Goal: Check status: Check status

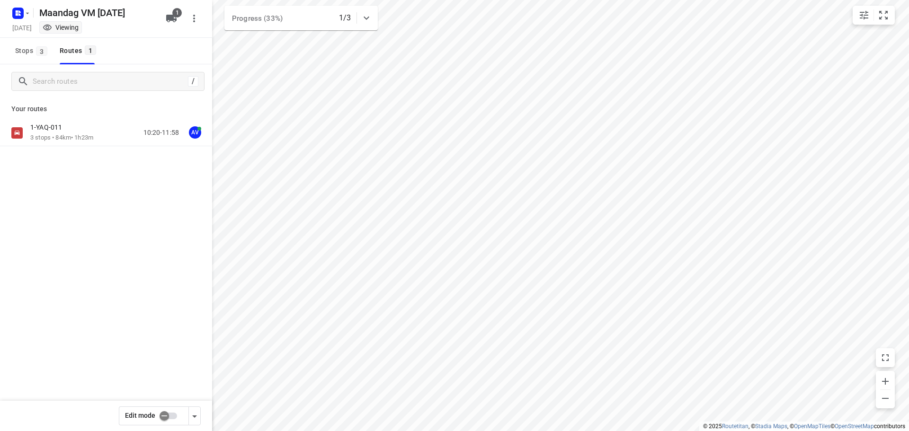
click at [56, 130] on p "1-YAQ-011" at bounding box center [48, 127] width 37 height 9
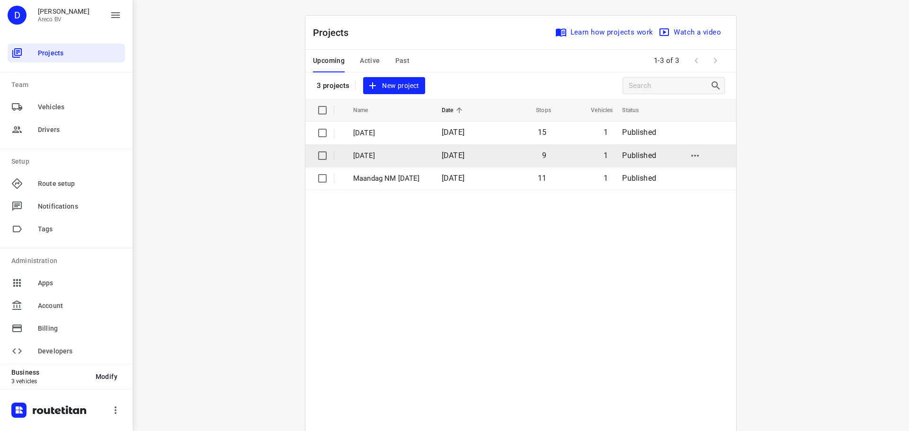
click at [383, 157] on p "[DATE]" at bounding box center [390, 156] width 74 height 11
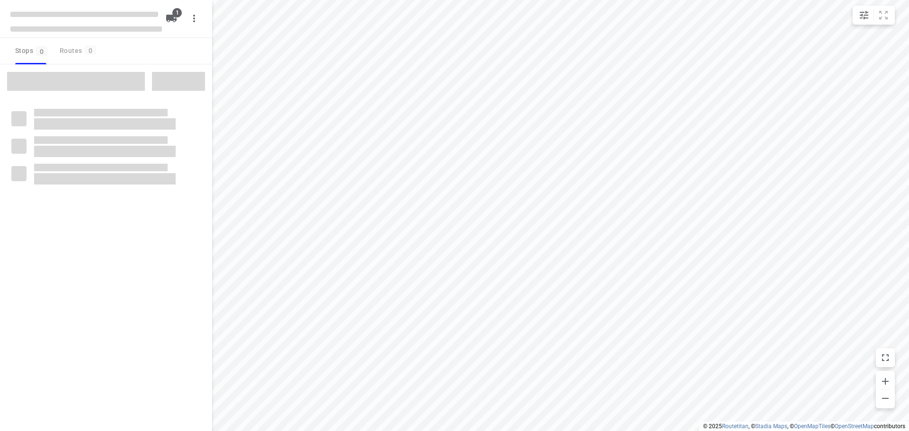
type input "distance"
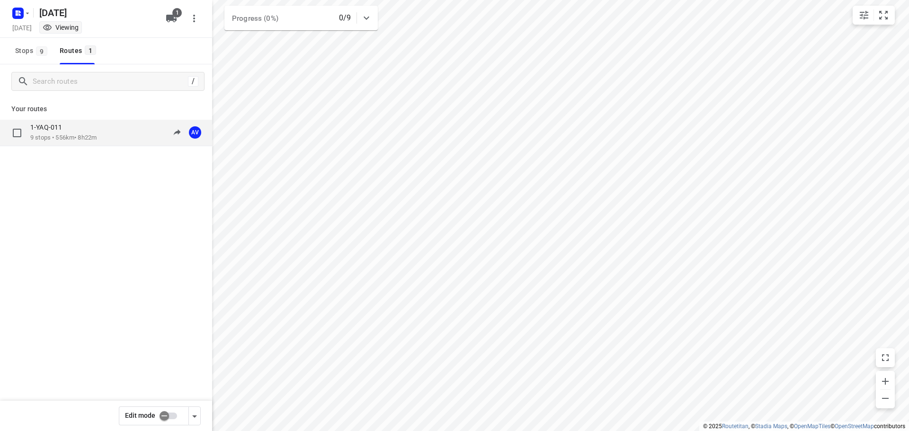
click at [81, 126] on div "1-YAQ-011" at bounding box center [63, 128] width 66 height 10
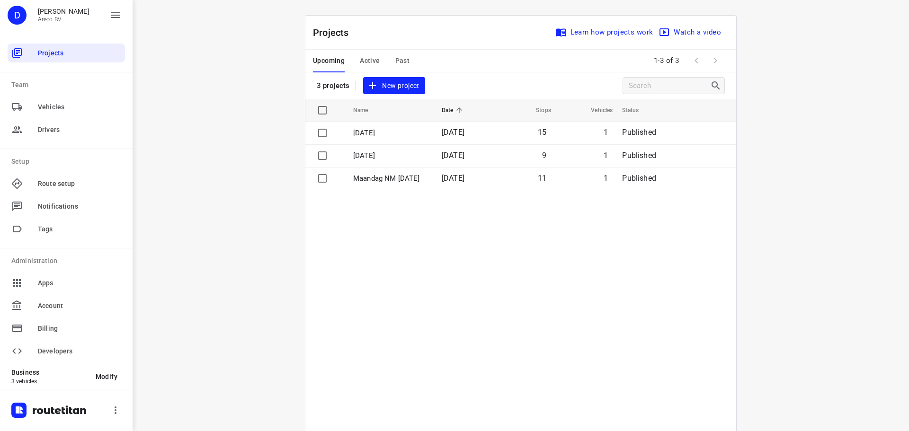
click at [762, 121] on div "i © 2025 Routetitan , © Stadia Maps , © OpenMapTiles © OpenStreetMap contributo…" at bounding box center [521, 215] width 777 height 431
click at [368, 62] on span "Active" at bounding box center [370, 61] width 20 height 12
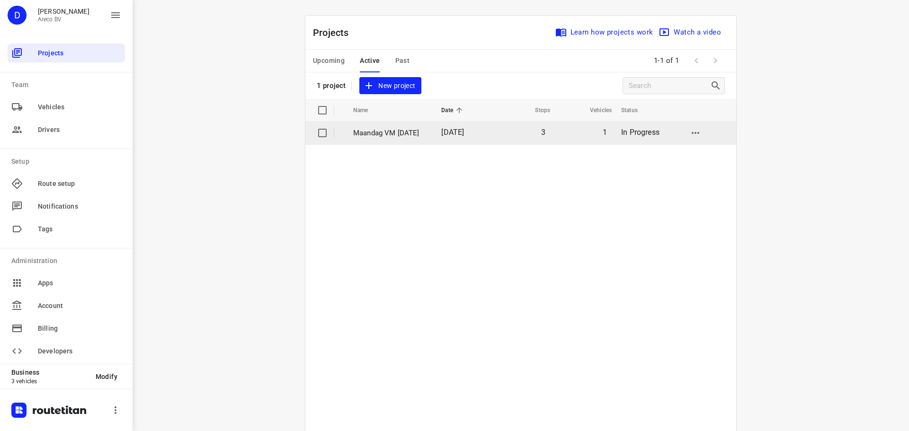
click at [390, 134] on p "Maandag VM [DATE]" at bounding box center [390, 133] width 74 height 11
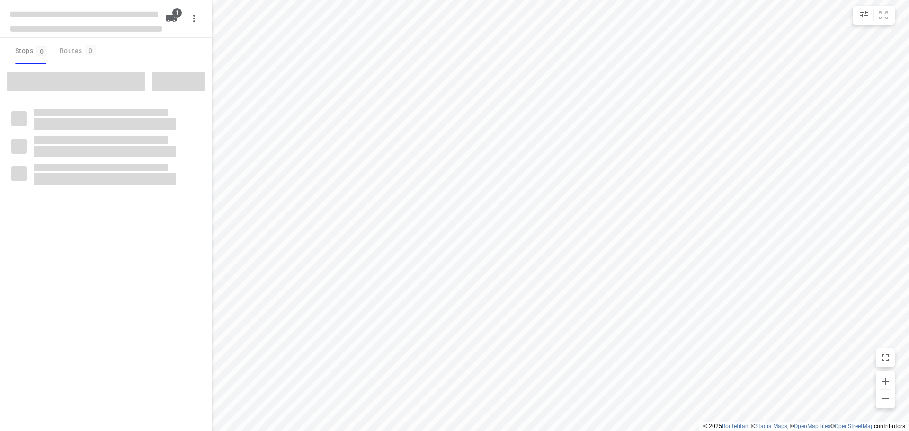
type input "distance"
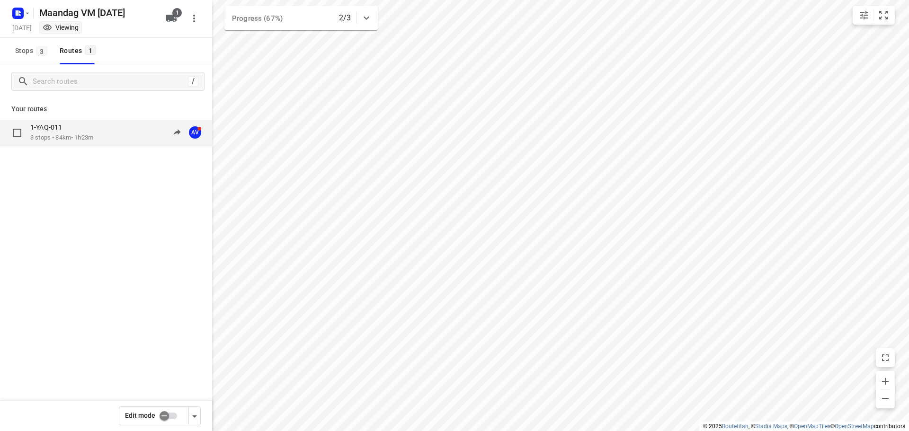
click at [91, 125] on div "1-YAQ-011" at bounding box center [61, 128] width 63 height 10
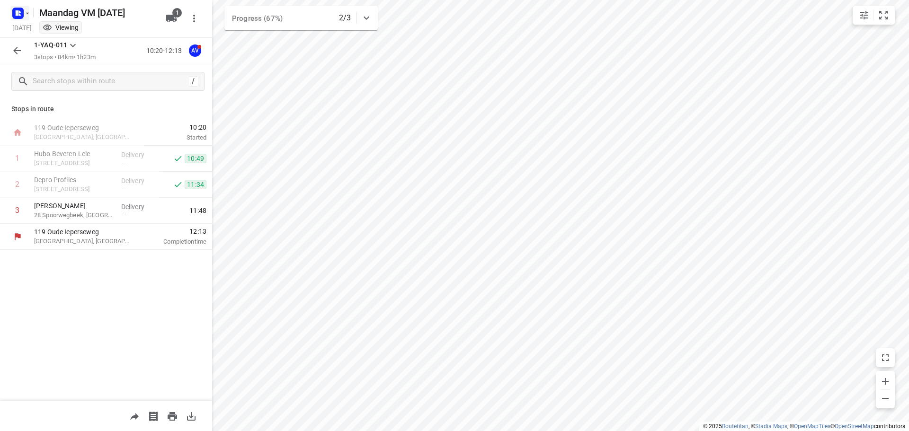
click at [17, 16] on rect "button" at bounding box center [17, 13] width 11 height 11
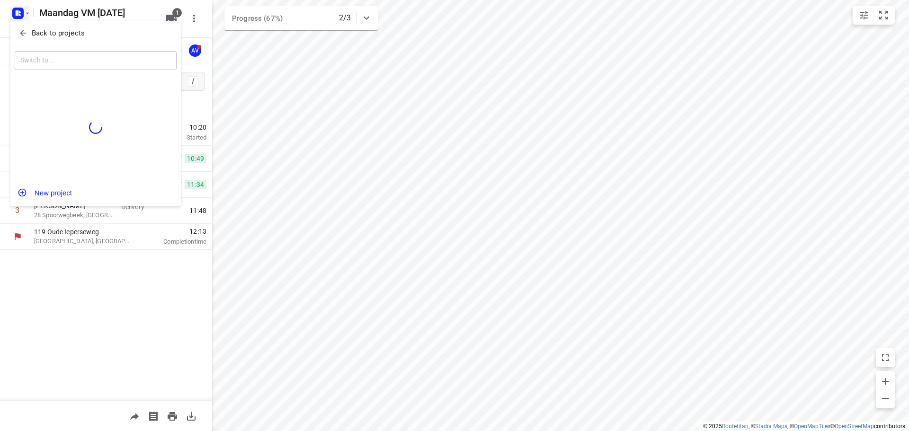
click at [19, 29] on icon "button" at bounding box center [22, 32] width 9 height 9
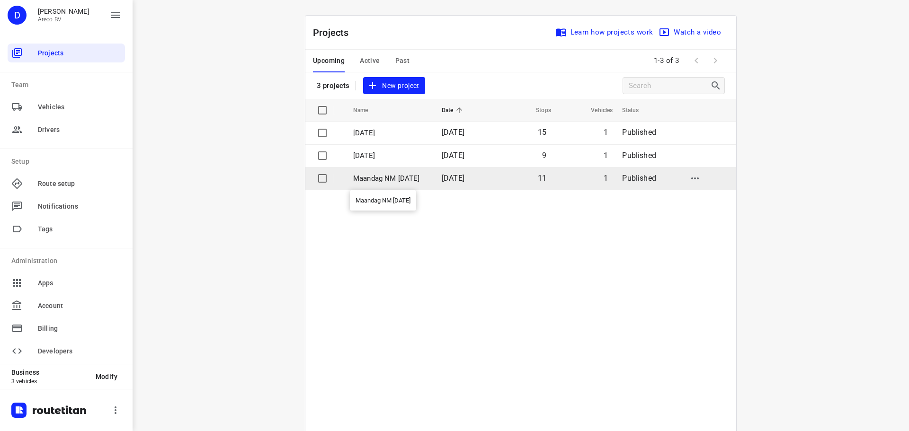
click at [383, 178] on p "Maandag NM [DATE]" at bounding box center [390, 178] width 74 height 11
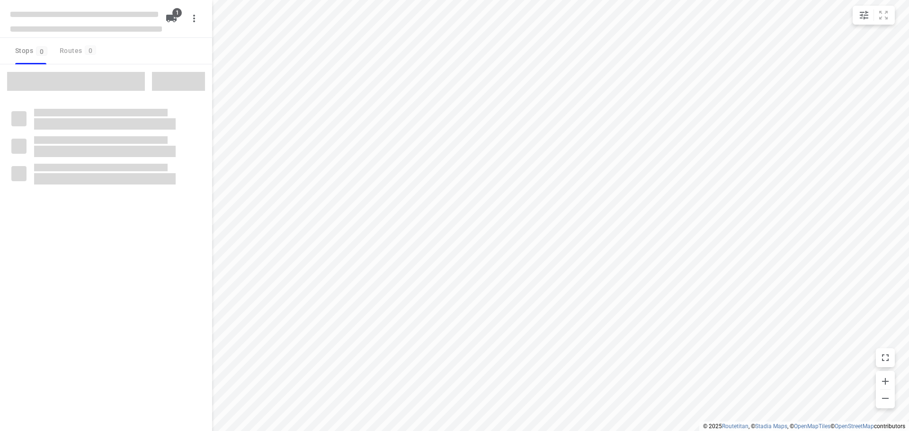
type input "distance"
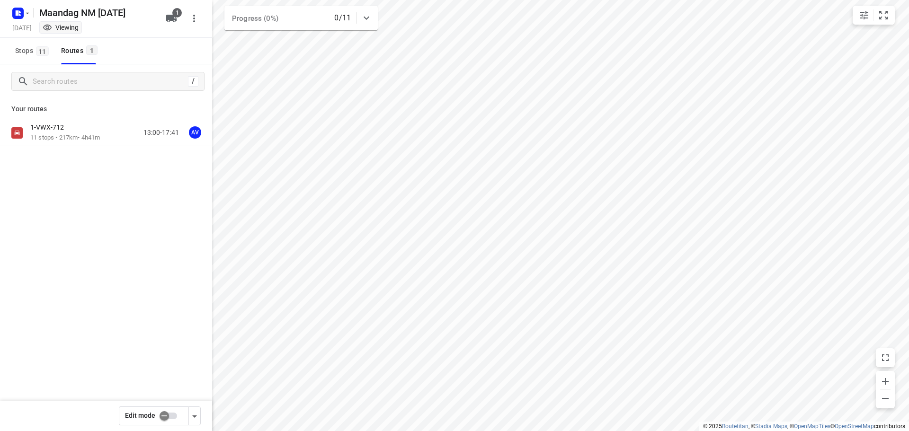
click at [76, 132] on div "1-VWX-712" at bounding box center [65, 128] width 70 height 10
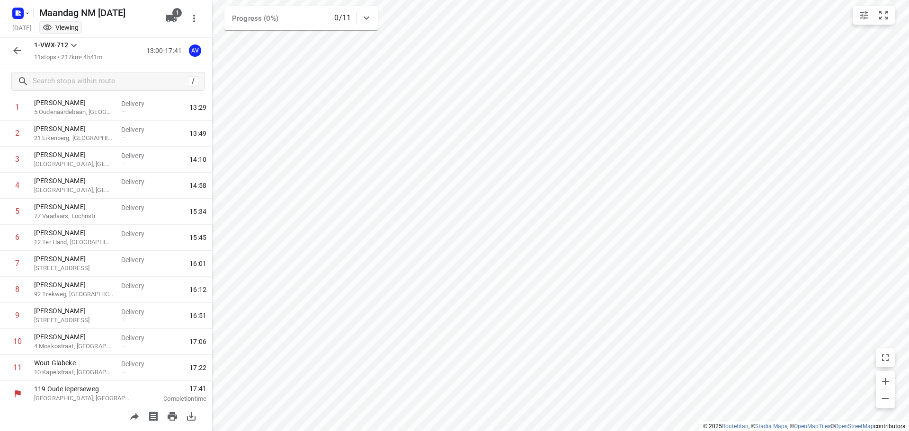
scroll to position [57, 0]
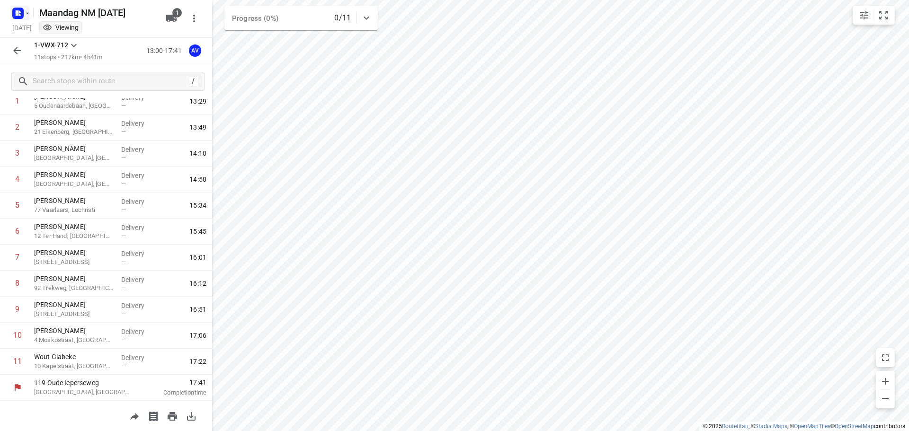
click at [18, 14] on icon "button" at bounding box center [17, 14] width 2 height 2
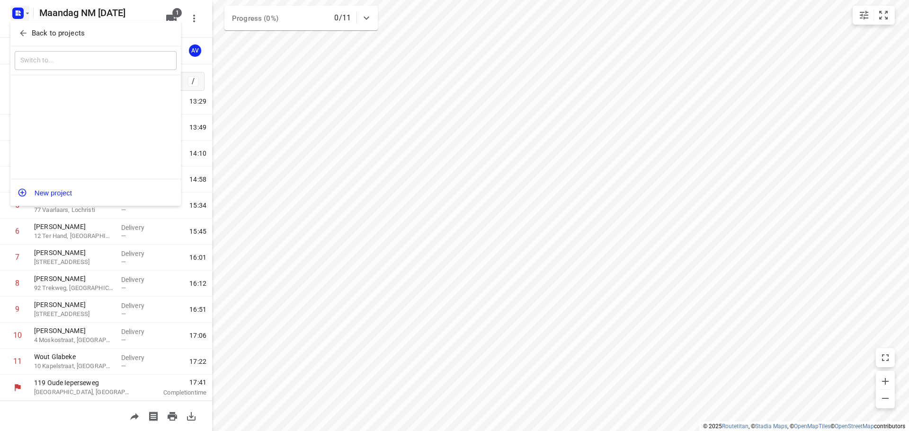
click at [23, 27] on button "Back to projects" at bounding box center [96, 34] width 162 height 16
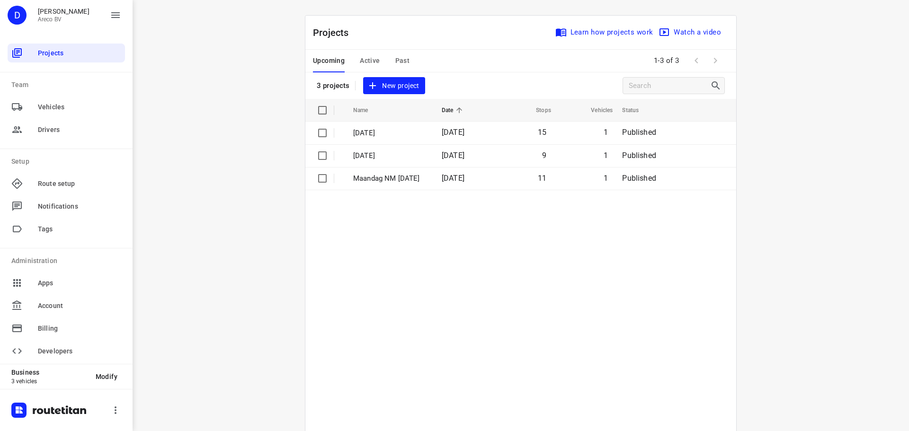
click at [0, 8] on div "D [PERSON_NAME] Areco BV" at bounding box center [66, 19] width 133 height 38
click at [369, 60] on span "Active" at bounding box center [370, 61] width 20 height 12
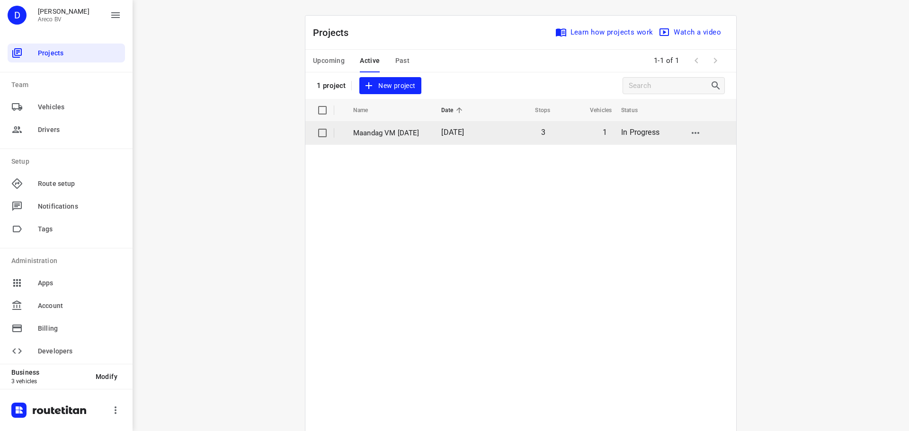
click at [374, 128] on p "Maandag VM [DATE]" at bounding box center [390, 133] width 74 height 11
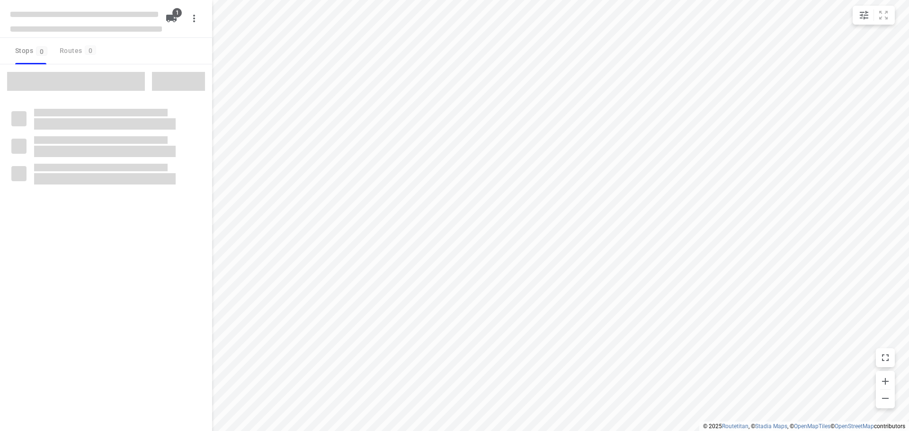
type input "distance"
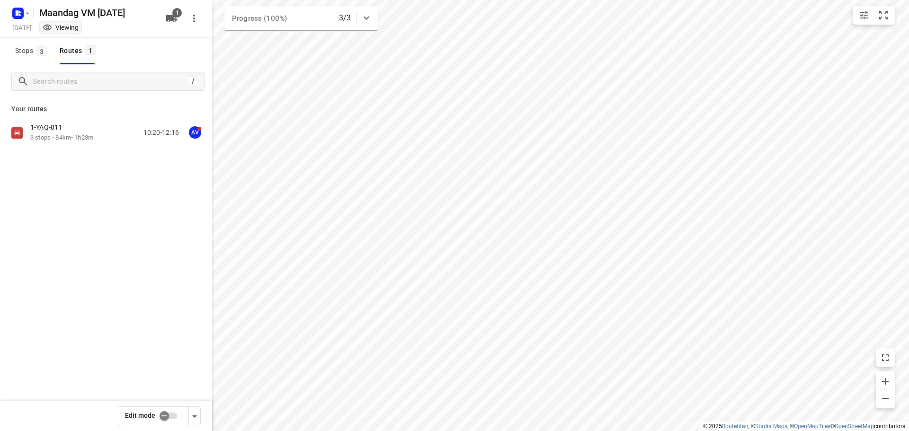
click at [90, 120] on div "1-YAQ-011 3 stops • 84km • 1h23m 10:20-12:16 AV" at bounding box center [106, 133] width 212 height 27
